Goal: Task Accomplishment & Management: Complete application form

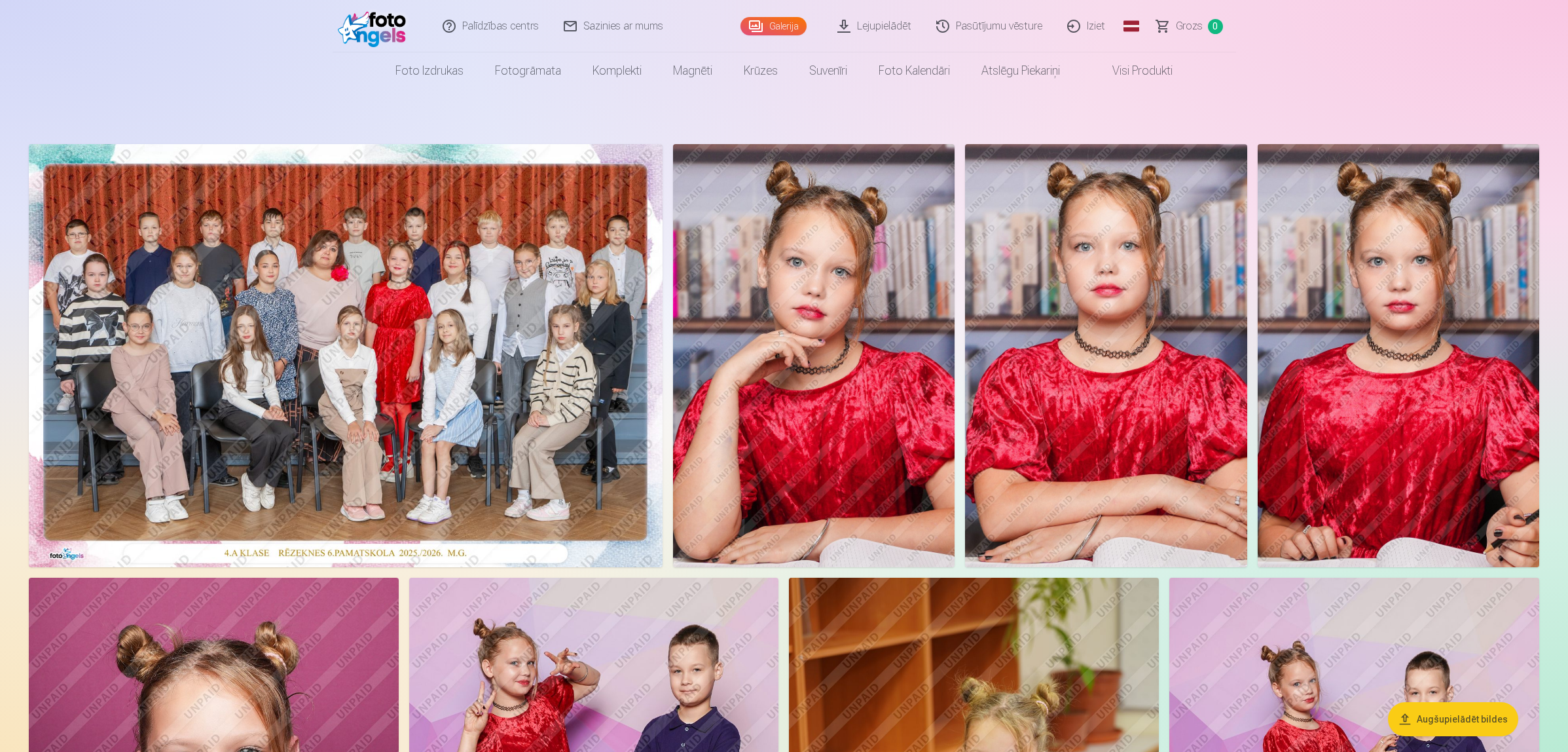
click at [368, 33] on img at bounding box center [375, 26] width 75 height 42
click at [1085, 20] on link "Iziet" at bounding box center [1086, 26] width 63 height 52
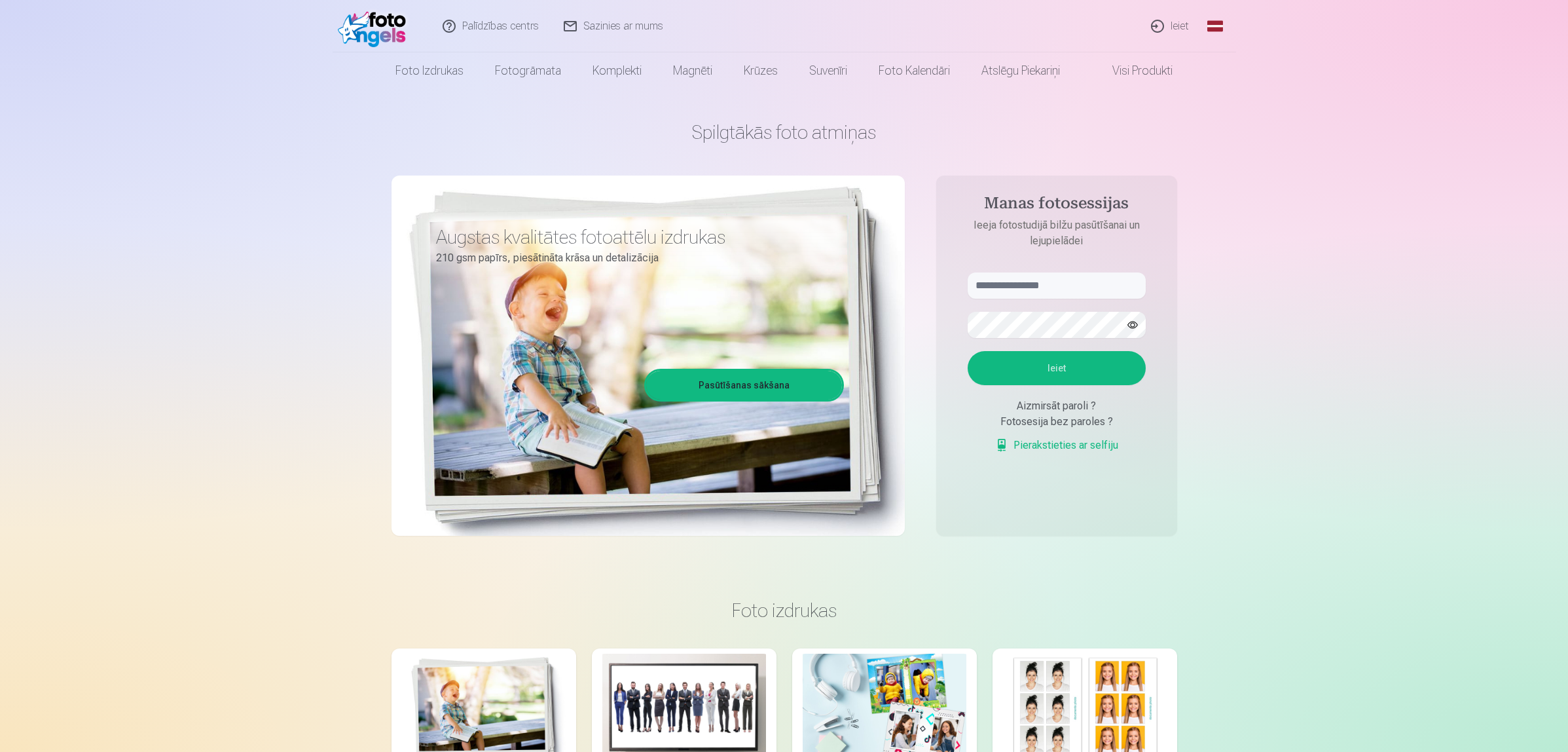
click at [1212, 31] on link "Global" at bounding box center [1215, 26] width 26 height 52
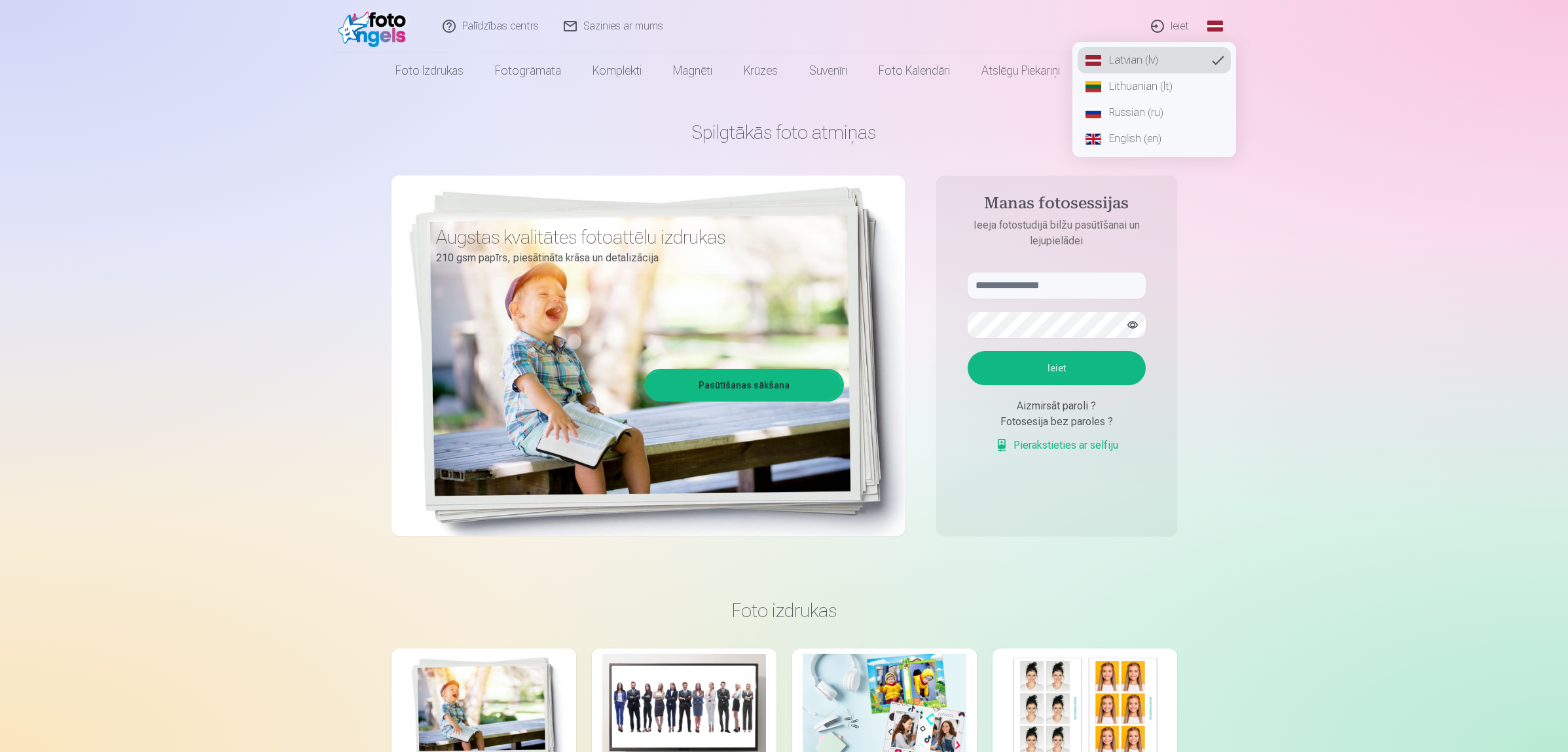
click at [1111, 146] on link "English (en)" at bounding box center [1154, 139] width 153 height 26
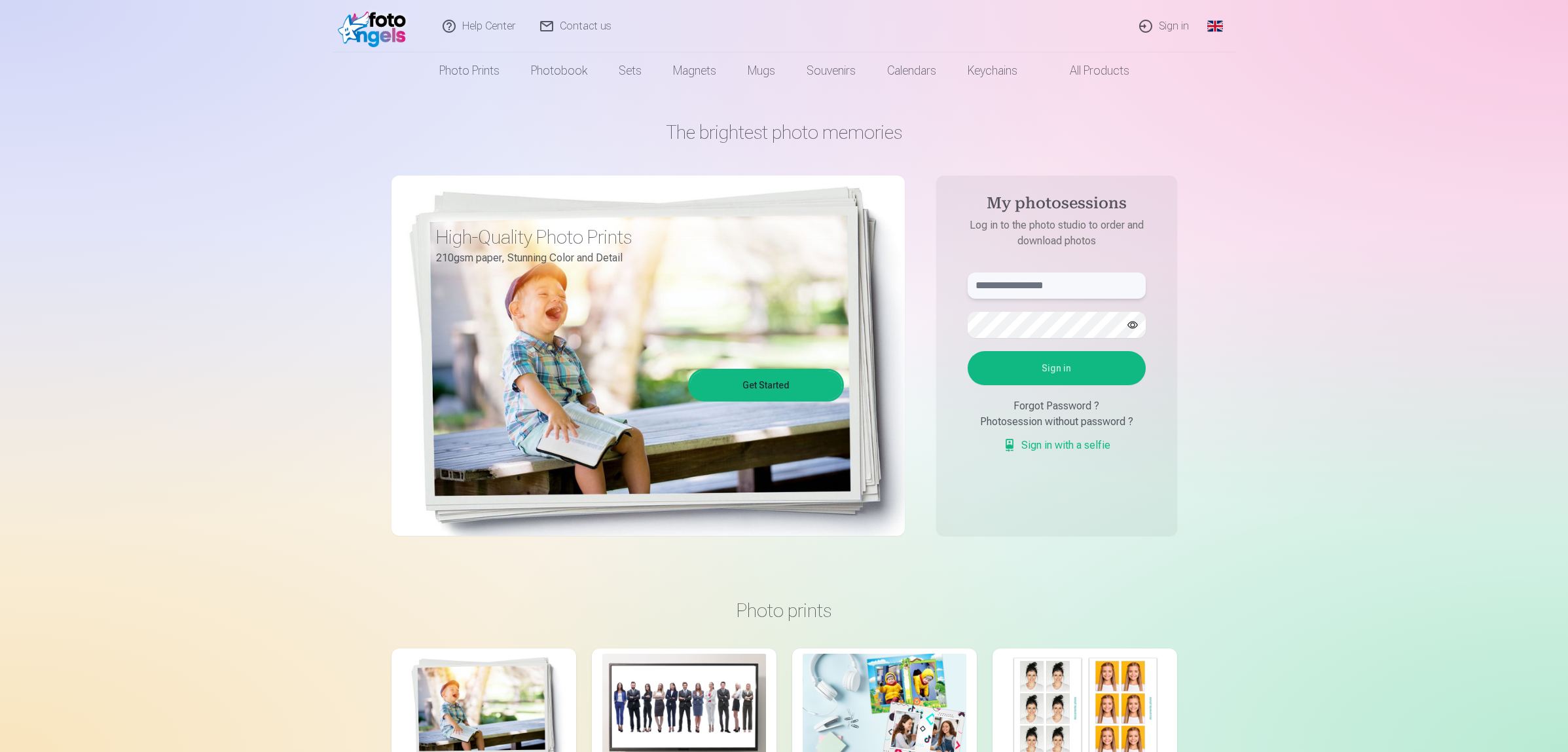
click at [1047, 290] on input "text" at bounding box center [1057, 285] width 178 height 26
type input "**********"
click at [1058, 377] on button "Sign in" at bounding box center [1057, 367] width 178 height 34
